Goal: Task Accomplishment & Management: Manage account settings

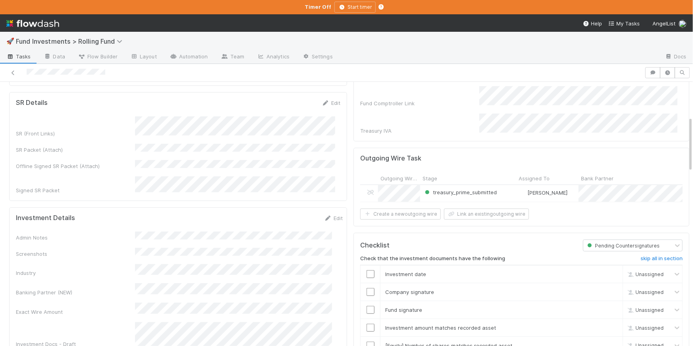
scroll to position [167, 0]
click at [12, 73] on icon at bounding box center [13, 72] width 8 height 5
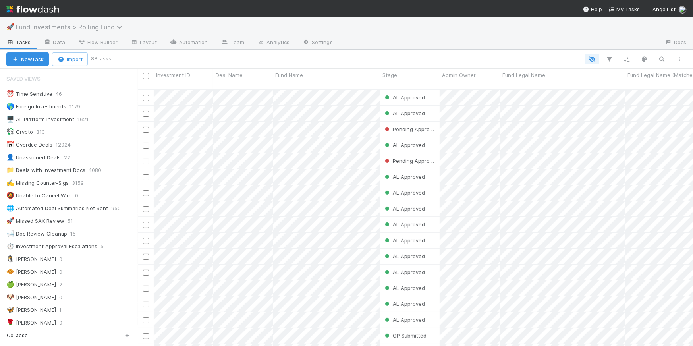
click at [110, 28] on span "Fund Investments > Rolling Fund" at bounding box center [71, 27] width 110 height 8
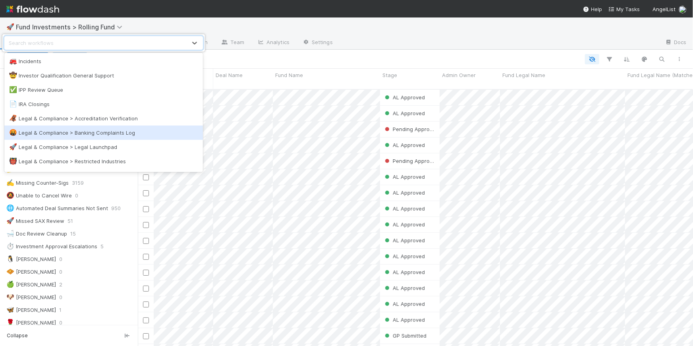
scroll to position [578, 0]
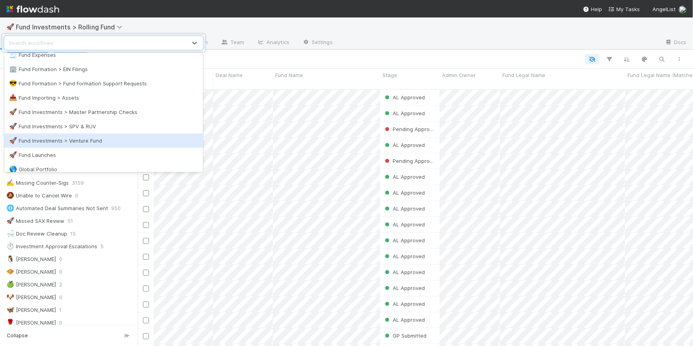
click at [127, 138] on div "🚀 Fund Investments > Venture Fund" at bounding box center [103, 141] width 189 height 8
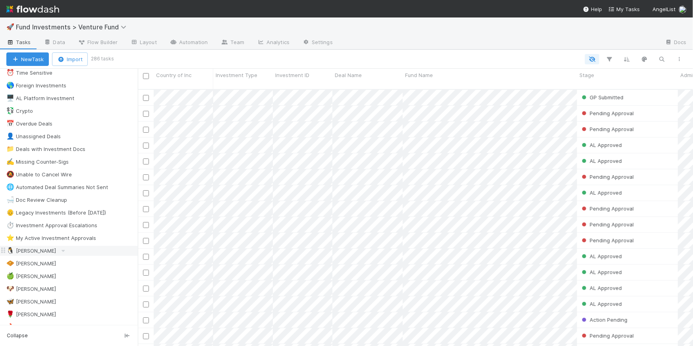
scroll to position [70, 0]
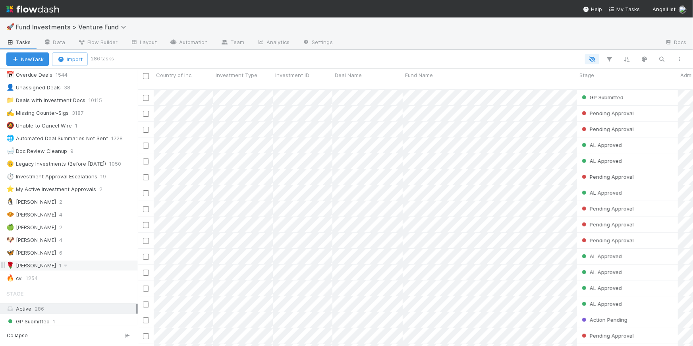
click at [85, 266] on div "🌹 [PERSON_NAME] S 1" at bounding box center [71, 265] width 131 height 10
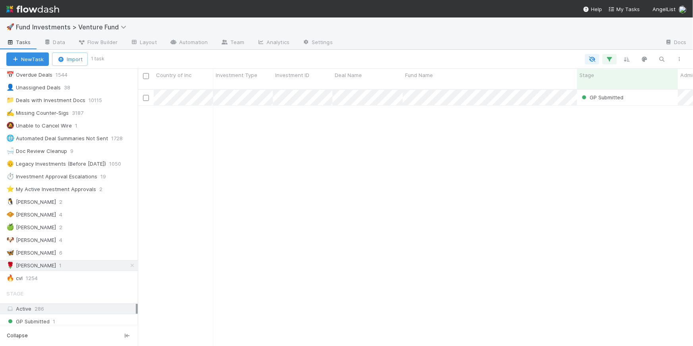
scroll to position [258, 550]
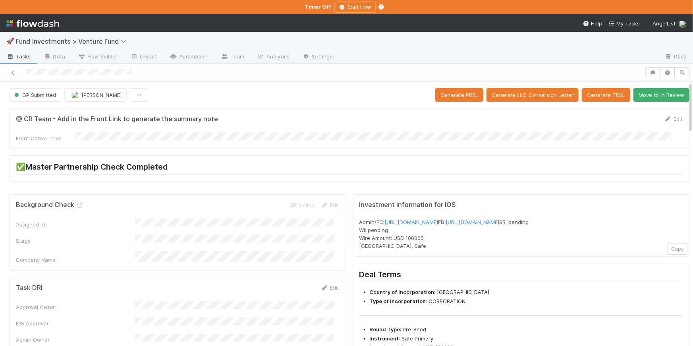
scroll to position [17, 0]
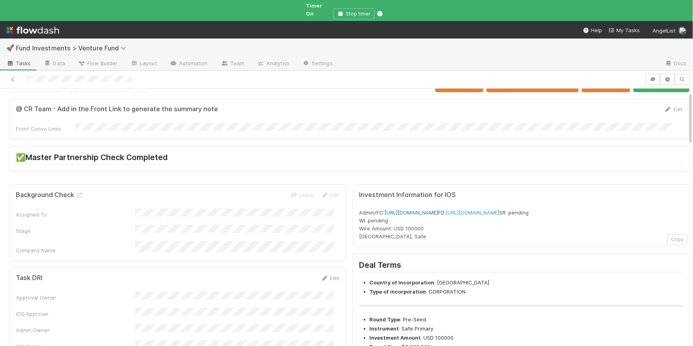
click at [438, 209] on link "[URL][DOMAIN_NAME]" at bounding box center [412, 212] width 54 height 6
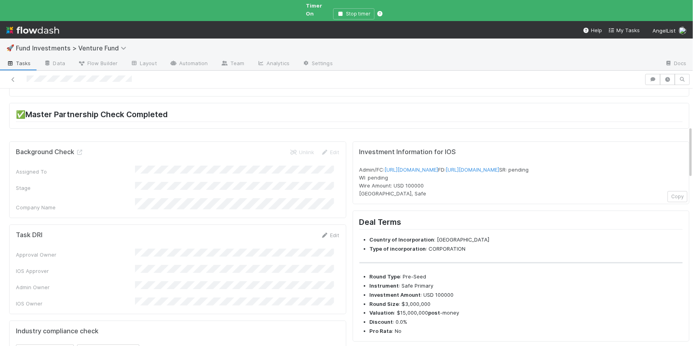
scroll to position [0, 0]
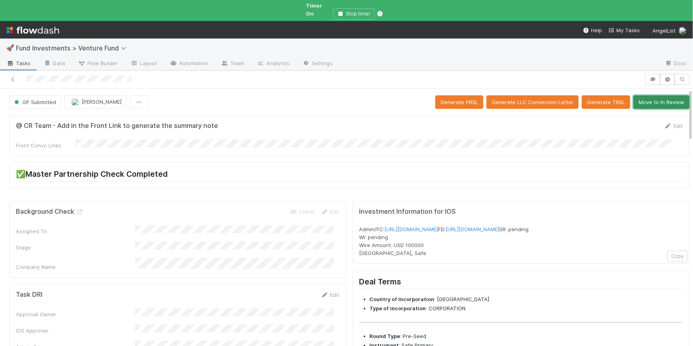
click at [653, 95] on button "Move to In Review" at bounding box center [661, 101] width 56 height 13
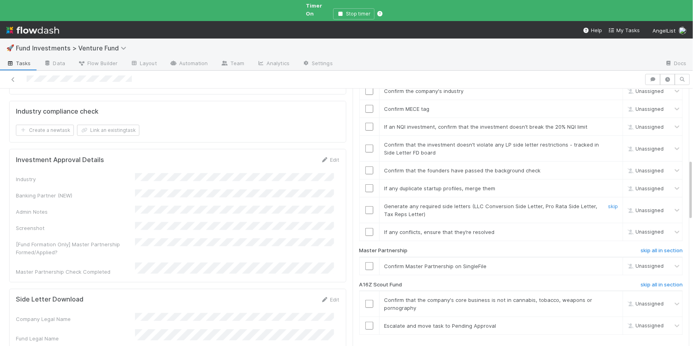
scroll to position [317, 0]
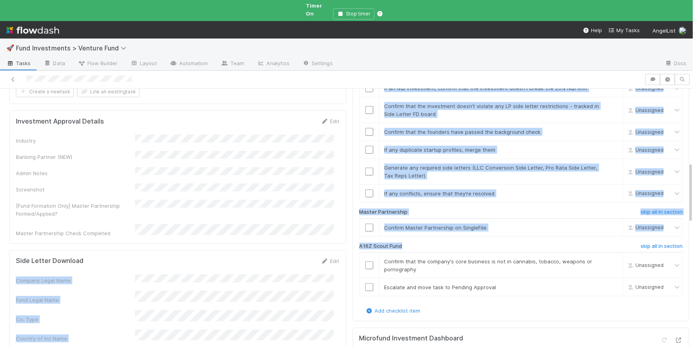
drag, startPoint x: 405, startPoint y: 229, endPoint x: 339, endPoint y: 229, distance: 65.5
click at [395, 223] on div "Investment Approval skip all in section Confirm that the investment aligns with…" at bounding box center [520, 159] width 323 height 294
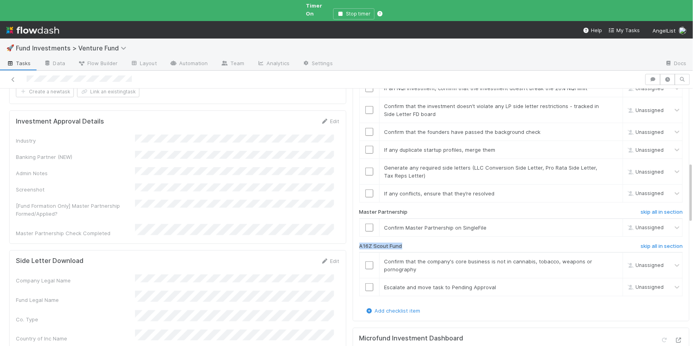
drag, startPoint x: 399, startPoint y: 230, endPoint x: 352, endPoint y: 229, distance: 47.2
click at [353, 243] on div "A16Z Scout Fund" at bounding box center [464, 248] width 223 height 10
click at [653, 243] on h6 "skip all in section" at bounding box center [661, 246] width 42 height 6
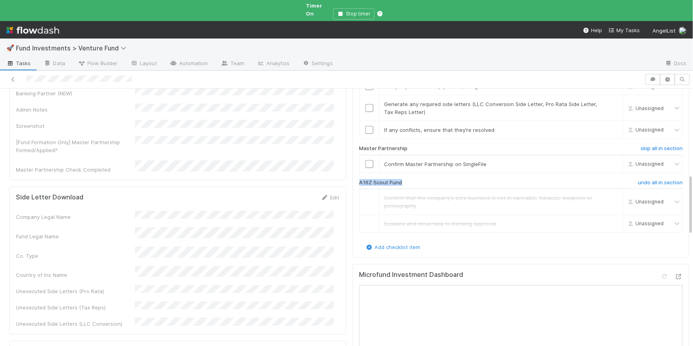
scroll to position [383, 0]
click at [365, 158] on input "checkbox" at bounding box center [369, 162] width 8 height 8
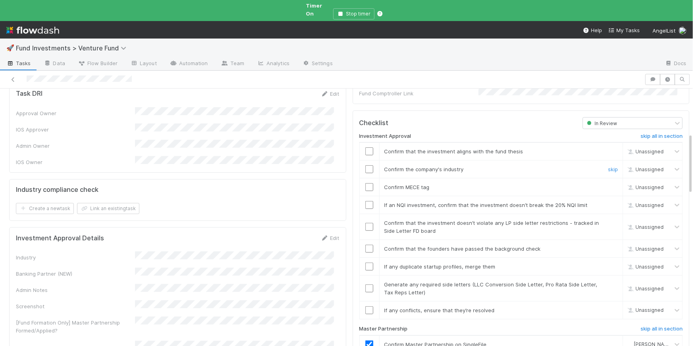
scroll to position [202, 0]
drag, startPoint x: 365, startPoint y: 130, endPoint x: 369, endPoint y: 133, distance: 4.3
click at [365, 146] on input "checkbox" at bounding box center [369, 150] width 8 height 8
click at [461, 164] on div "Confirm the company's industry" at bounding box center [489, 168] width 222 height 8
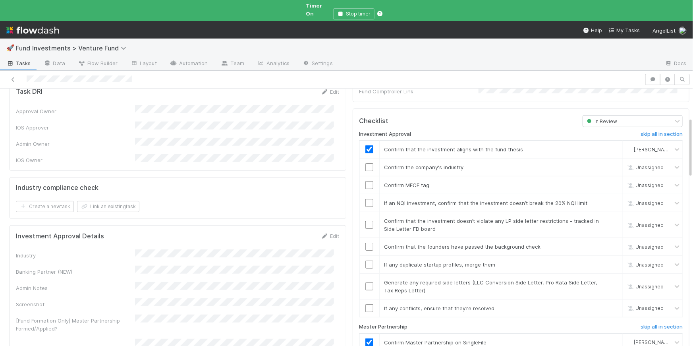
scroll to position [123, 0]
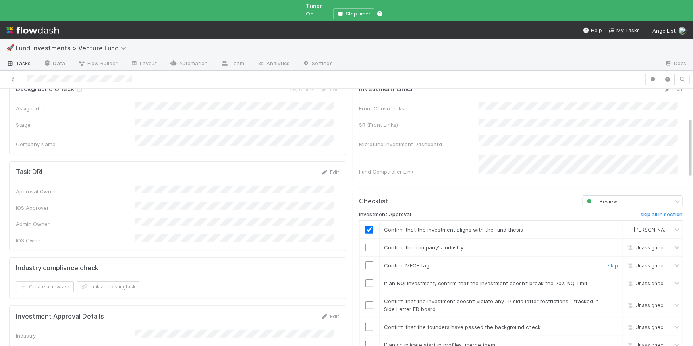
click at [432, 261] on div "Confirm MECE tag" at bounding box center [489, 265] width 222 height 8
drag, startPoint x: 428, startPoint y: 249, endPoint x: 378, endPoint y: 248, distance: 50.4
click at [378, 261] on div "Confirm MECE tag" at bounding box center [489, 265] width 222 height 8
click at [430, 256] on td "Confirm MECE tag skip" at bounding box center [501, 265] width 244 height 18
drag, startPoint x: 430, startPoint y: 251, endPoint x: 391, endPoint y: 250, distance: 39.7
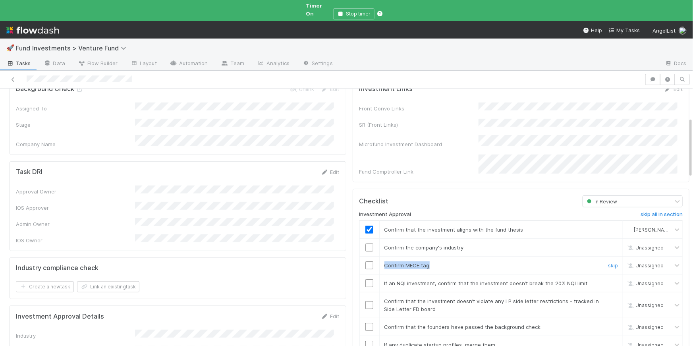
click at [378, 261] on div "Confirm MECE tag" at bounding box center [489, 265] width 222 height 8
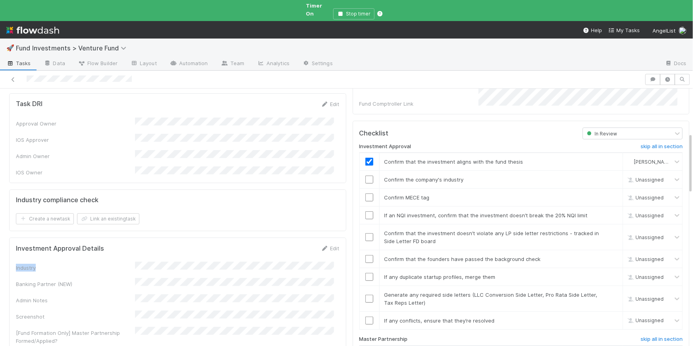
drag, startPoint x: 47, startPoint y: 241, endPoint x: 114, endPoint y: 242, distance: 67.1
click at [13, 239] on div "Investment Approval Details Edit Industry Banking Partner (NEW) Admin Notes Scr…" at bounding box center [177, 303] width 337 height 133
click at [52, 264] on div "Industry" at bounding box center [75, 268] width 119 height 8
drag, startPoint x: 35, startPoint y: 240, endPoint x: 15, endPoint y: 239, distance: 19.9
click at [15, 239] on div "Investment Approval Details Edit Industry Banking Partner (NEW) Admin Notes Scr…" at bounding box center [177, 303] width 337 height 133
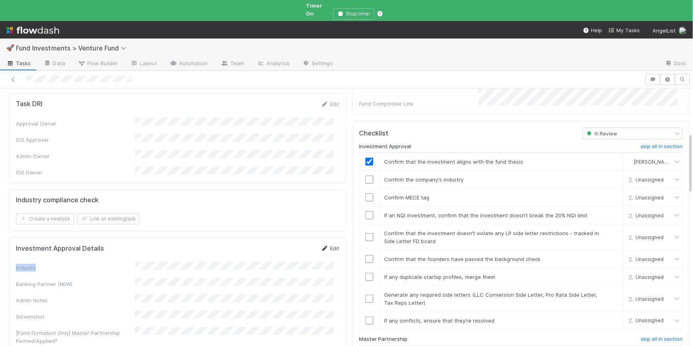
click at [321, 246] on icon at bounding box center [325, 248] width 8 height 5
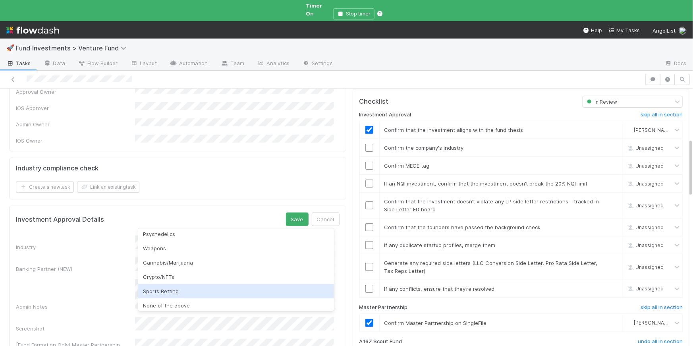
scroll to position [223, 0]
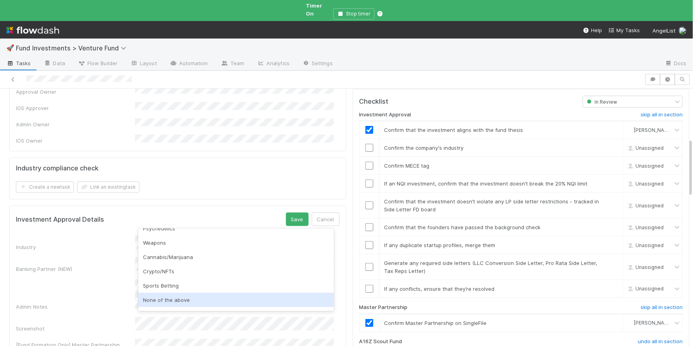
click at [184, 300] on div "None of the above" at bounding box center [236, 299] width 196 height 14
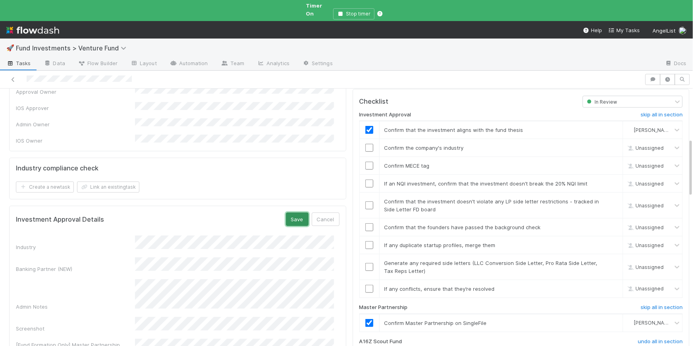
click at [299, 212] on button "Save" at bounding box center [297, 218] width 23 height 13
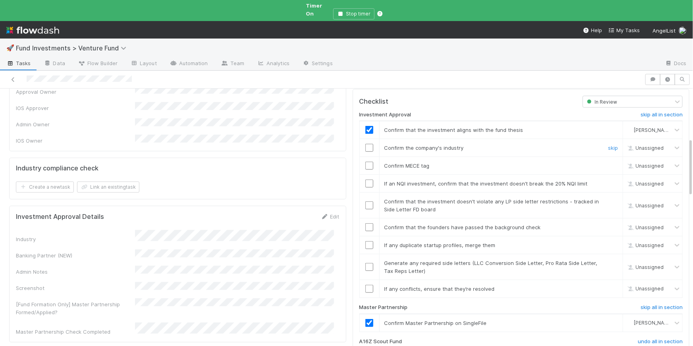
click at [367, 144] on input "checkbox" at bounding box center [369, 148] width 8 height 8
click at [365, 162] on input "checkbox" at bounding box center [369, 166] width 8 height 8
drag, startPoint x: 577, startPoint y: 165, endPoint x: 544, endPoint y: 164, distance: 32.9
click at [544, 179] on div "If an NQI investment, confirm that the investment doesn’t break the 20% NQI lim…" at bounding box center [489, 183] width 222 height 8
click at [365, 179] on input "checkbox" at bounding box center [369, 183] width 8 height 8
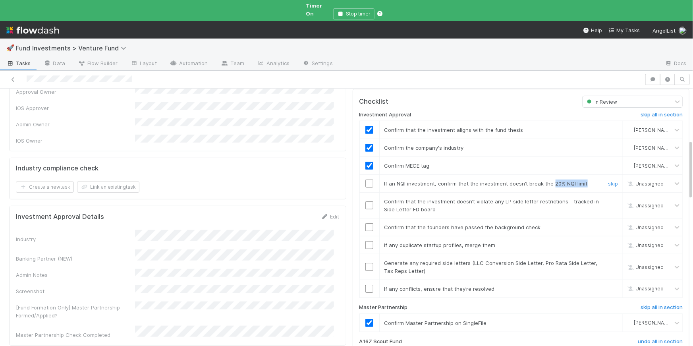
click at [365, 179] on input "checkbox" at bounding box center [369, 183] width 8 height 8
click at [330, 213] on link "Edit" at bounding box center [330, 216] width 19 height 6
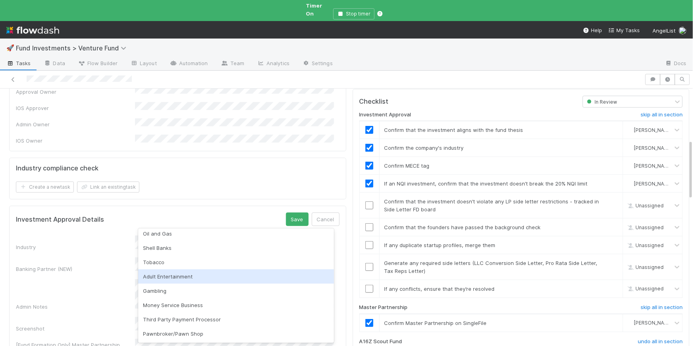
scroll to position [0, 0]
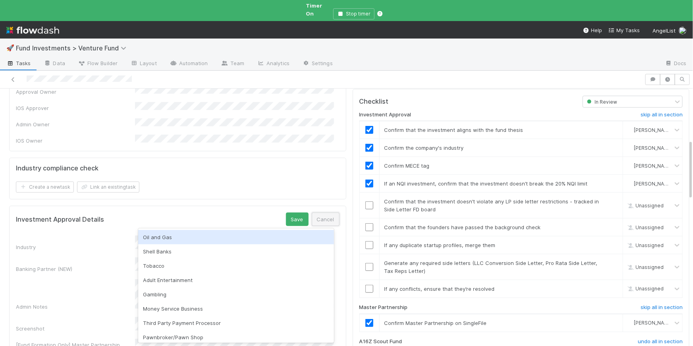
click at [332, 212] on button "Cancel" at bounding box center [326, 218] width 28 height 13
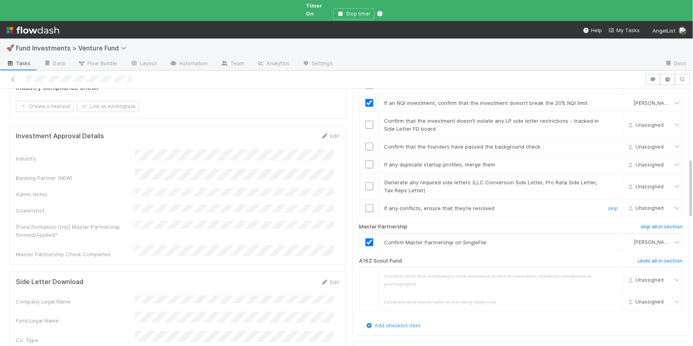
scroll to position [302, 0]
drag, startPoint x: 536, startPoint y: 126, endPoint x: 381, endPoint y: 130, distance: 155.2
click at [379, 143] on div "Confirm that the founders have passed the background check" at bounding box center [489, 147] width 222 height 8
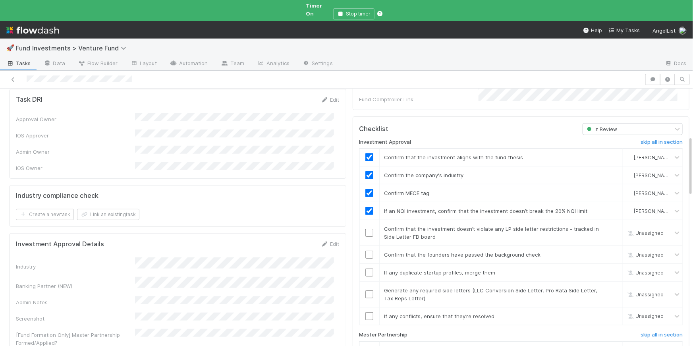
scroll to position [208, 0]
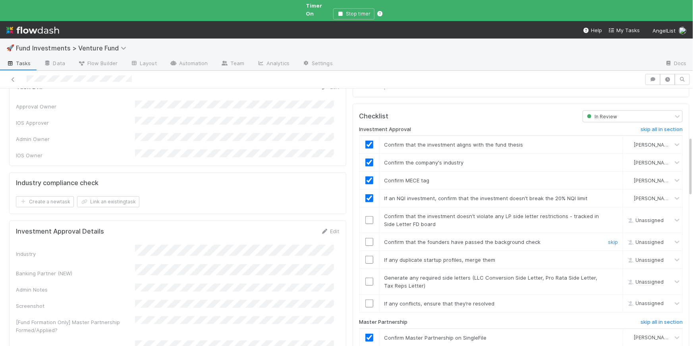
click at [365, 238] on input "checkbox" at bounding box center [369, 242] width 8 height 8
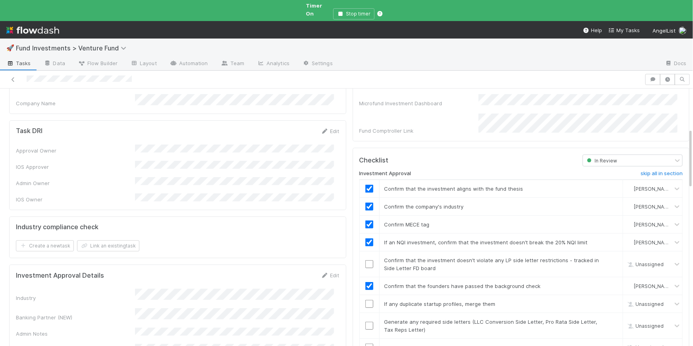
scroll to position [175, 0]
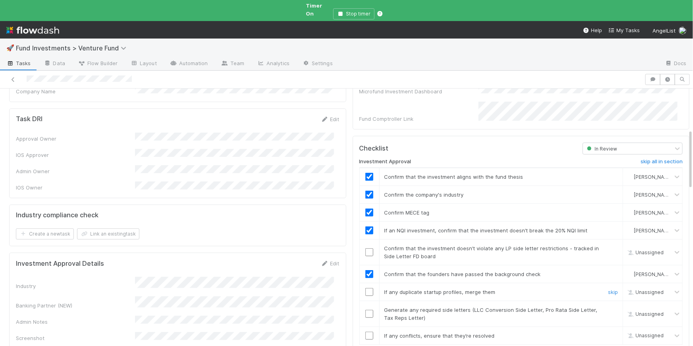
click at [494, 288] on div "If any duplicate startup profiles, merge them" at bounding box center [489, 292] width 222 height 8
drag, startPoint x: 494, startPoint y: 272, endPoint x: 485, endPoint y: 283, distance: 14.7
click at [392, 288] on div "If any duplicate startup profiles, merge them" at bounding box center [489, 292] width 222 height 8
click at [508, 283] on td "If any duplicate startup profiles, merge them skip" at bounding box center [501, 292] width 244 height 18
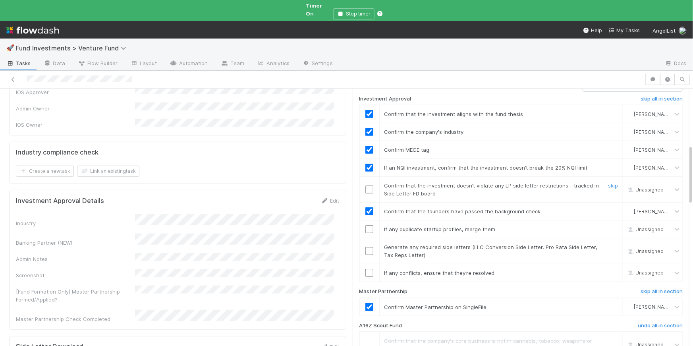
scroll to position [244, 0]
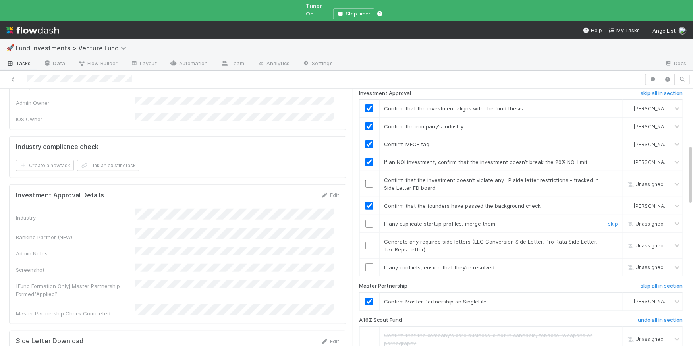
click at [365, 219] on input "checkbox" at bounding box center [369, 223] width 8 height 8
drag, startPoint x: 465, startPoint y: 222, endPoint x: 478, endPoint y: 223, distance: 12.8
click at [478, 238] on span "Generate any required side letters (LLC Conversion Side Letter, Pro Rata Side L…" at bounding box center [490, 245] width 213 height 14
click at [490, 237] on div "Generate any required side letters (LLC Conversion Side Letter, Pro Rata Side L…" at bounding box center [489, 245] width 222 height 16
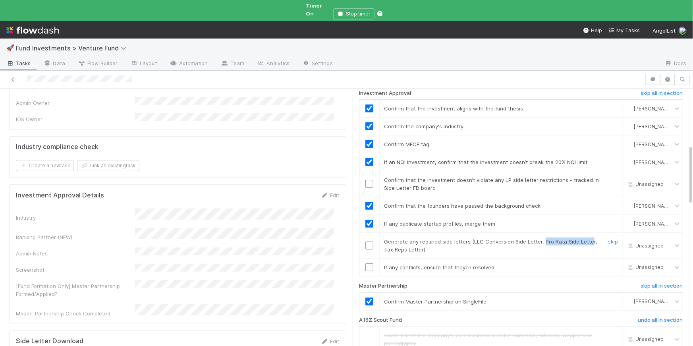
drag, startPoint x: 535, startPoint y: 222, endPoint x: 580, endPoint y: 219, distance: 45.3
click at [580, 238] on span "Generate any required side letters (LLC Conversion Side Letter, Pro Rata Side L…" at bounding box center [490, 245] width 213 height 14
drag, startPoint x: 420, startPoint y: 233, endPoint x: 378, endPoint y: 229, distance: 42.6
click at [378, 237] on div "Generate any required side letters (LLC Conversion Side Letter, Pro Rata Side L…" at bounding box center [489, 245] width 222 height 16
click at [497, 237] on div "Generate any required side letters (LLC Conversion Side Letter, Pro Rata Side L…" at bounding box center [489, 245] width 222 height 16
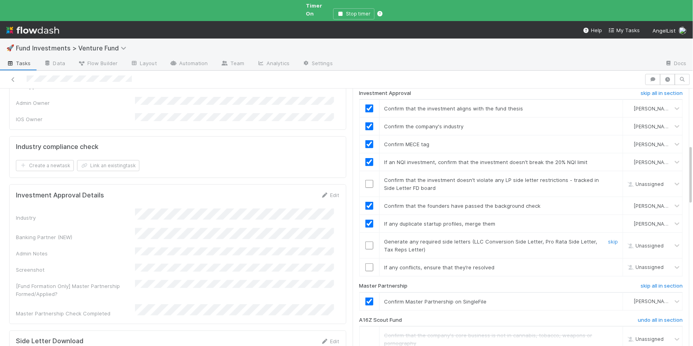
click at [365, 241] on input "checkbox" at bounding box center [369, 245] width 8 height 8
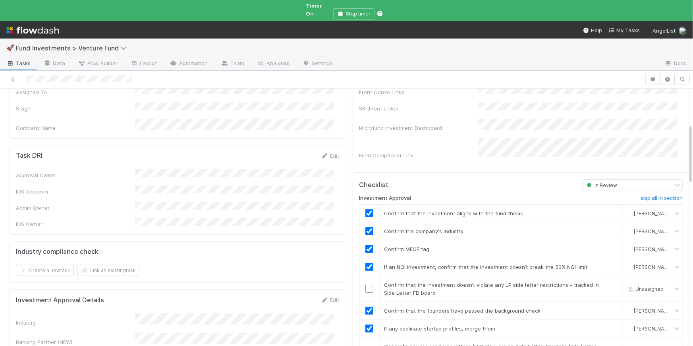
scroll to position [266, 0]
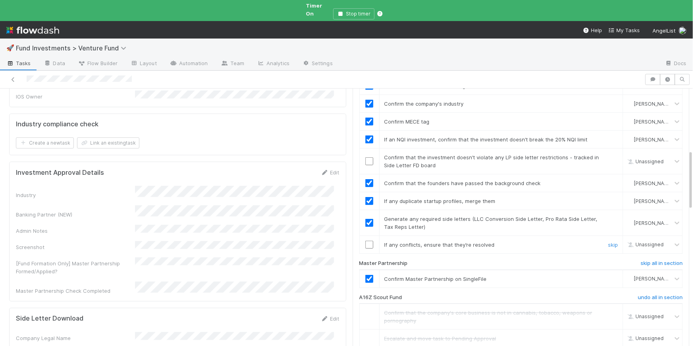
drag, startPoint x: 364, startPoint y: 224, endPoint x: 424, endPoint y: 228, distance: 59.7
click at [365, 240] on input "checkbox" at bounding box center [369, 244] width 8 height 8
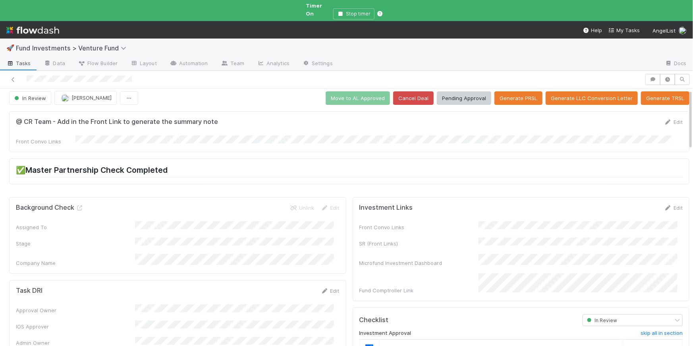
scroll to position [0, 0]
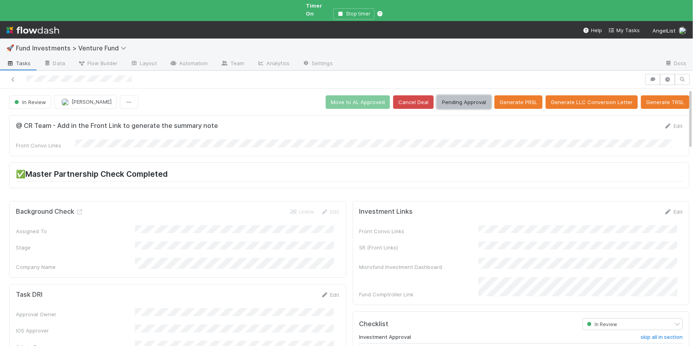
click at [458, 98] on button "Pending Approval" at bounding box center [464, 101] width 54 height 13
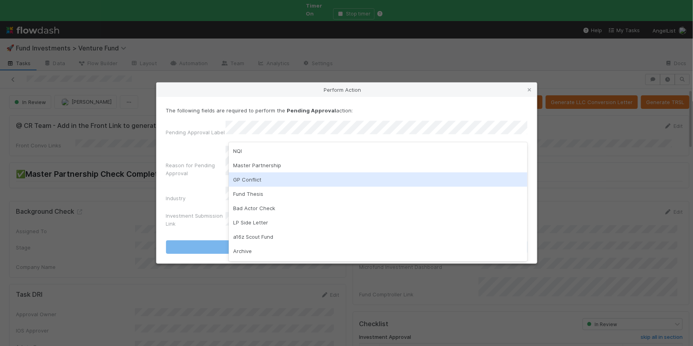
drag, startPoint x: 155, startPoint y: 183, endPoint x: 211, endPoint y: 177, distance: 56.3
click at [155, 183] on div "Perform Action The following fields are required to perform the Pending Approva…" at bounding box center [346, 173] width 693 height 346
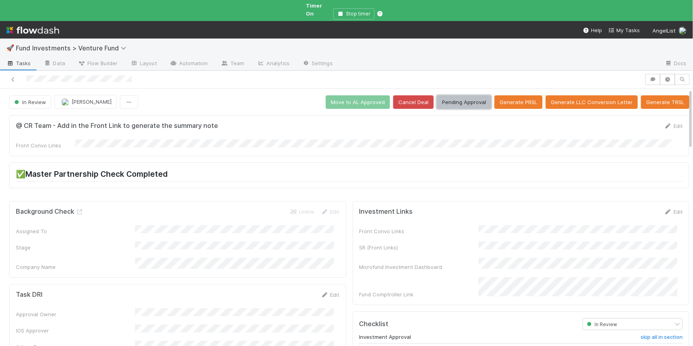
click at [466, 95] on button "Pending Approval" at bounding box center [464, 101] width 54 height 13
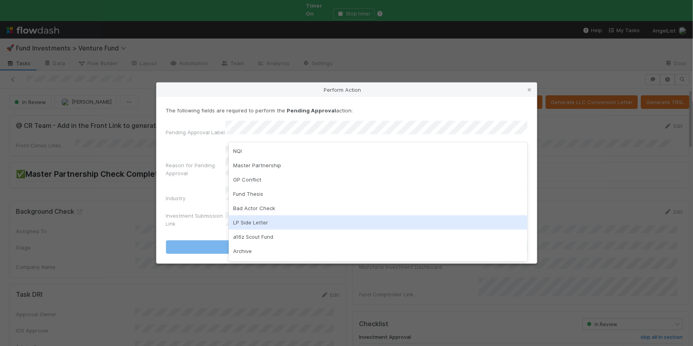
click at [282, 225] on div "LP Side Letter" at bounding box center [378, 222] width 298 height 14
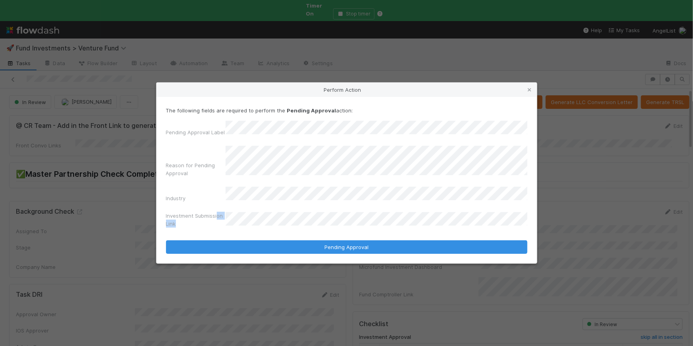
drag, startPoint x: 216, startPoint y: 212, endPoint x: 169, endPoint y: 219, distance: 47.8
click at [179, 217] on label"] "Investment Submission Link" at bounding box center [196, 220] width 60 height 16
click at [183, 212] on label"] "Investment Submission Link" at bounding box center [196, 220] width 60 height 16
drag, startPoint x: 182, startPoint y: 217, endPoint x: 166, endPoint y: 206, distance: 19.4
click at [166, 206] on div "Pending Approval Label Reason for Pending Approval Industry Investment Submissi…" at bounding box center [346, 176] width 361 height 110
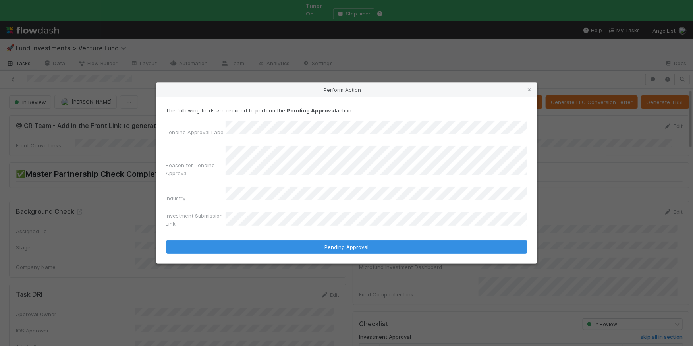
click at [187, 188] on div "Industry" at bounding box center [346, 196] width 361 height 19
drag, startPoint x: 189, startPoint y: 192, endPoint x: 164, endPoint y: 192, distance: 25.4
click at [165, 191] on div "The following fields are required to perform the Pending Approval action: Pendi…" at bounding box center [346, 180] width 380 height 166
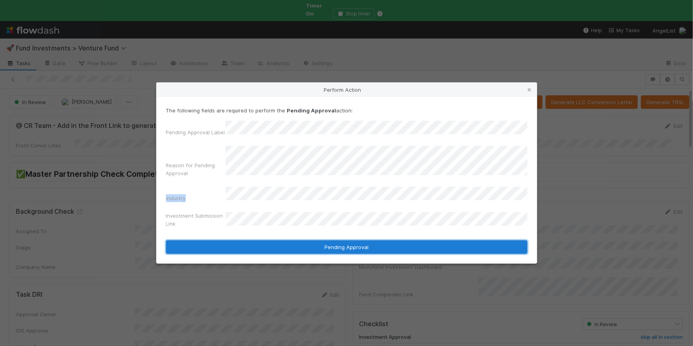
click at [374, 240] on button "Pending Approval" at bounding box center [346, 246] width 361 height 13
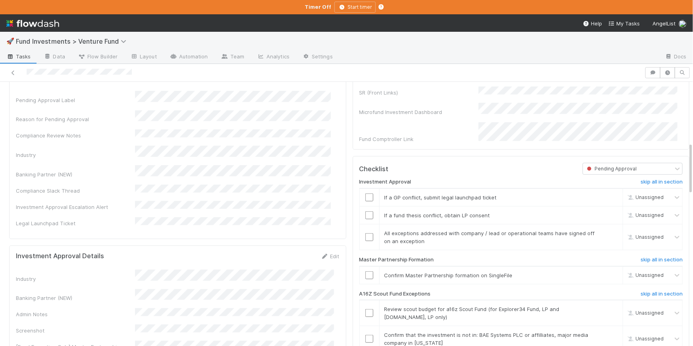
scroll to position [251, 0]
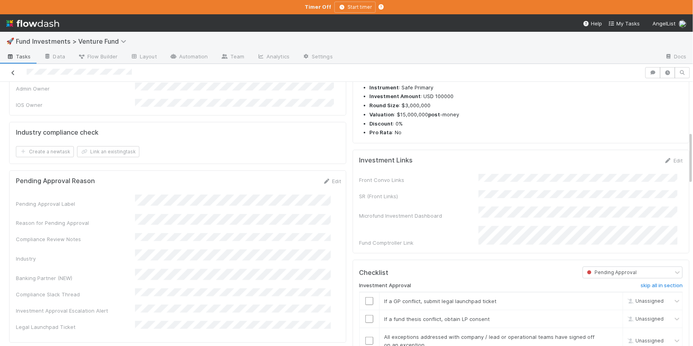
click at [14, 75] on icon at bounding box center [13, 72] width 8 height 5
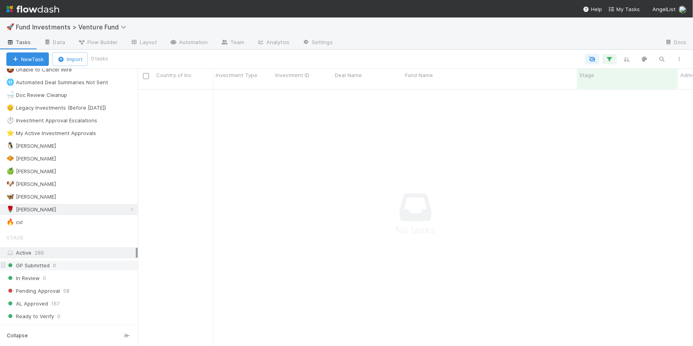
scroll to position [127, 0]
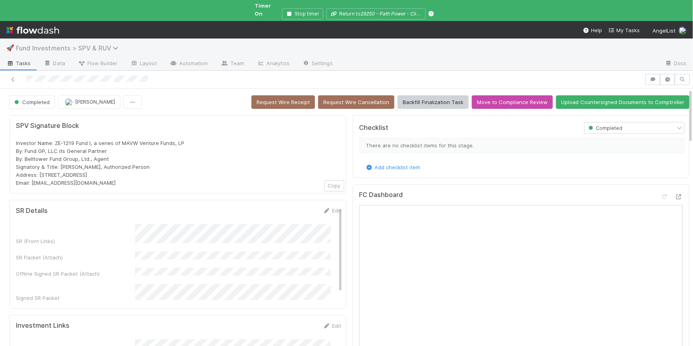
click at [93, 44] on span "Fund Investments > SPV & RUV" at bounding box center [69, 48] width 106 height 8
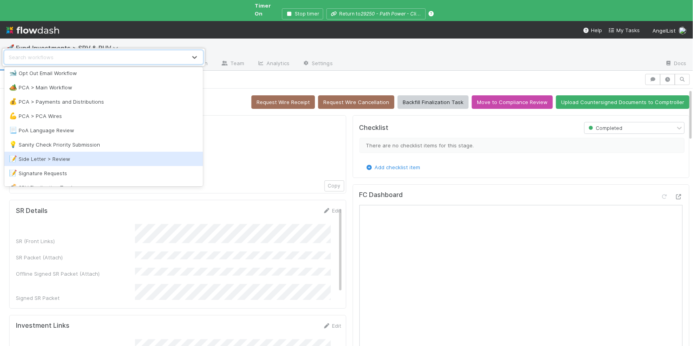
scroll to position [861, 0]
click at [113, 158] on div "📝 Side Letter > Review" at bounding box center [103, 158] width 189 height 8
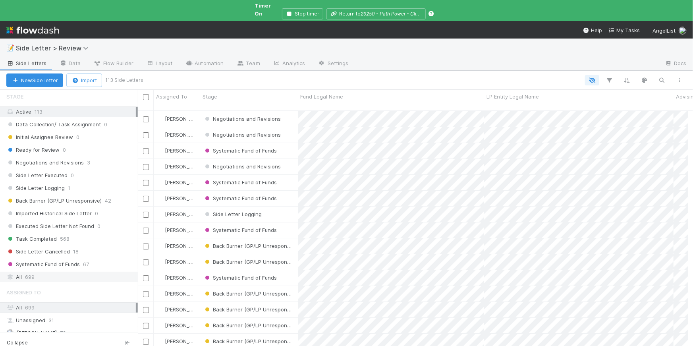
scroll to position [85, 0]
click at [48, 271] on div "All 699" at bounding box center [70, 276] width 129 height 10
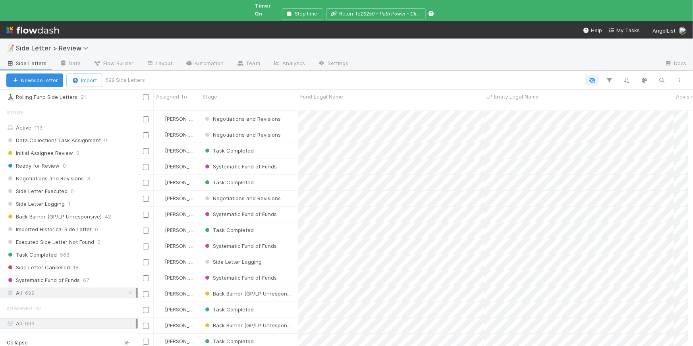
scroll to position [67, 0]
click at [659, 77] on icon "button" at bounding box center [662, 80] width 8 height 7
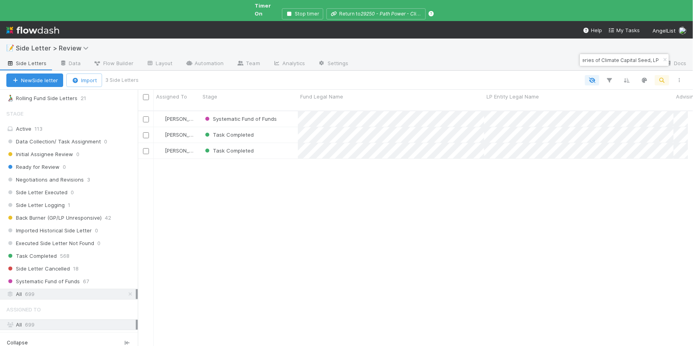
scroll to position [243, 544]
type input "Fund I, a series of Climate Capital Seed, LP"
